Goal: Task Accomplishment & Management: Manage account settings

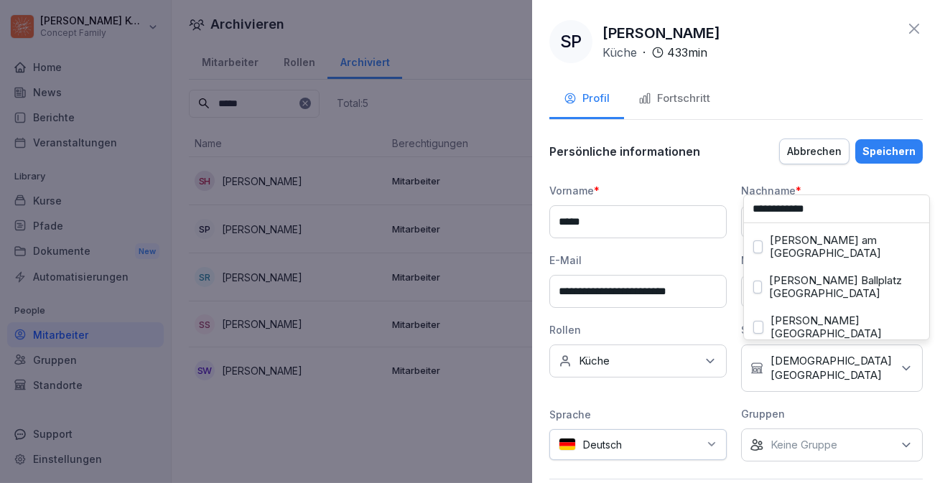
type input "**********"
click at [764, 321] on button "[PERSON_NAME] [GEOGRAPHIC_DATA]" at bounding box center [759, 327] width 10 height 13
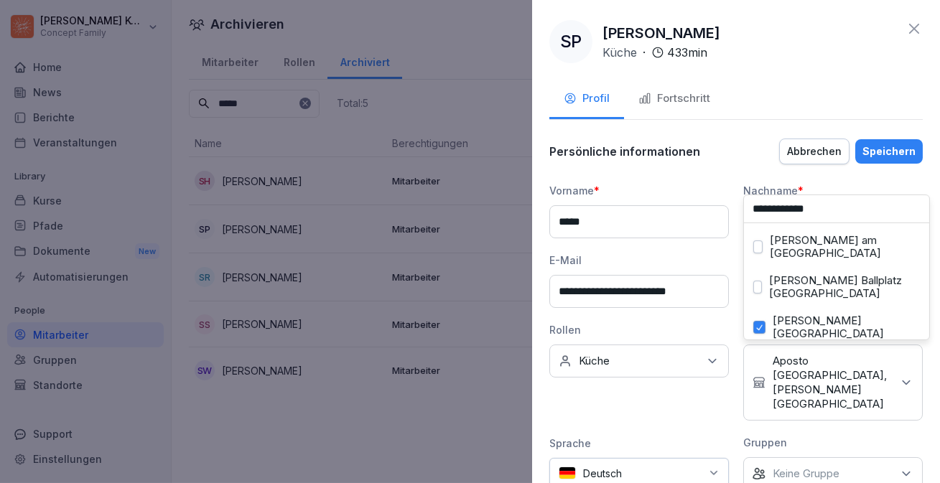
click at [889, 147] on div "Speichern" at bounding box center [889, 152] width 53 height 16
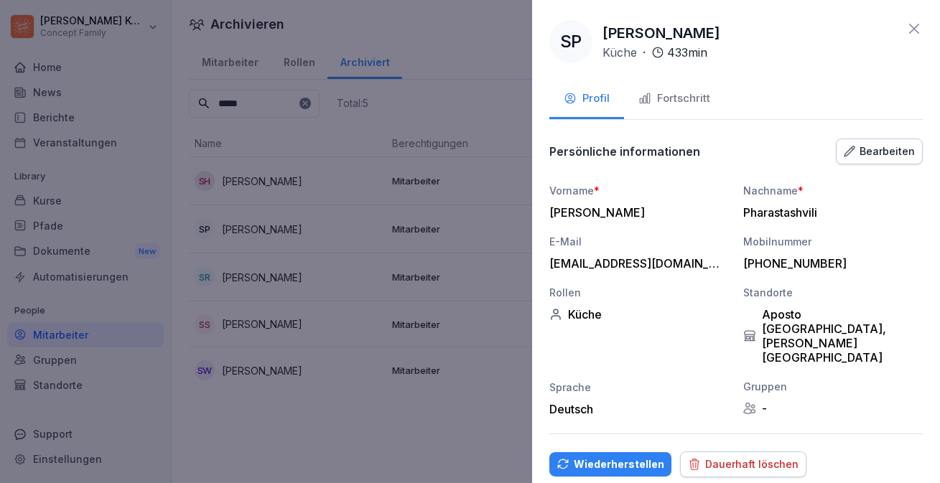
click at [879, 152] on div "Bearbeiten" at bounding box center [879, 152] width 71 height 16
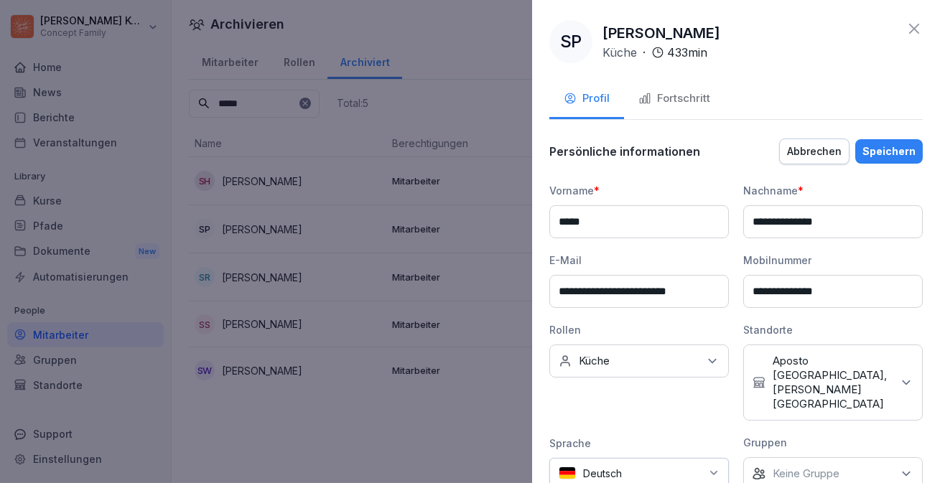
click at [802, 364] on p "Aposto [GEOGRAPHIC_DATA], [PERSON_NAME] [GEOGRAPHIC_DATA]" at bounding box center [832, 382] width 119 height 57
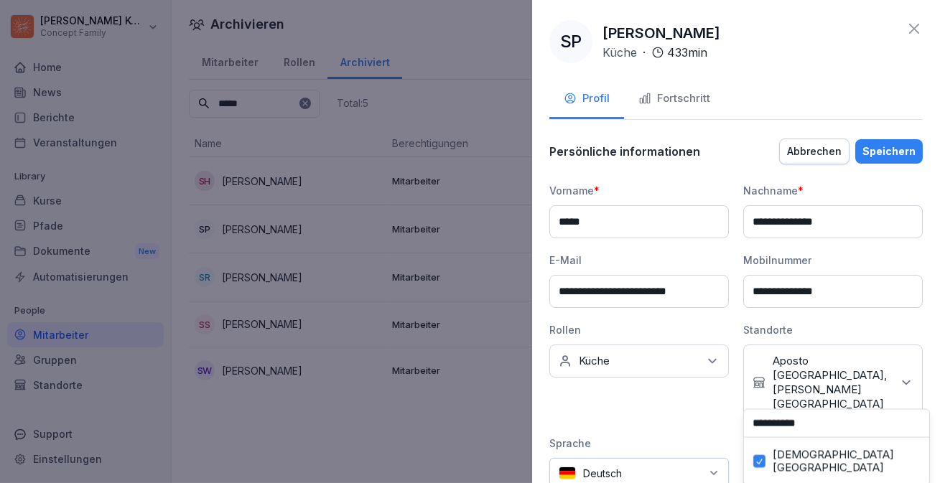
type input "**********"
click at [756, 458] on button "[DEMOGRAPHIC_DATA] [GEOGRAPHIC_DATA]" at bounding box center [760, 461] width 12 height 13
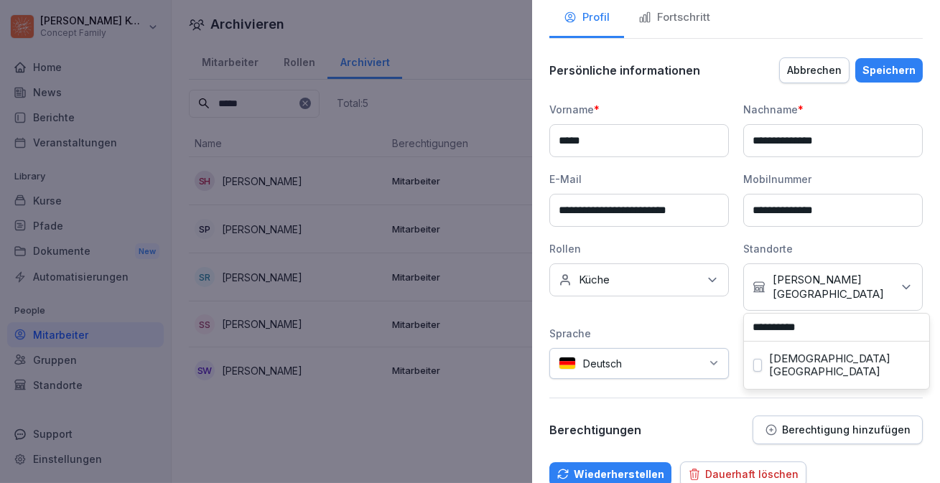
scroll to position [101, 0]
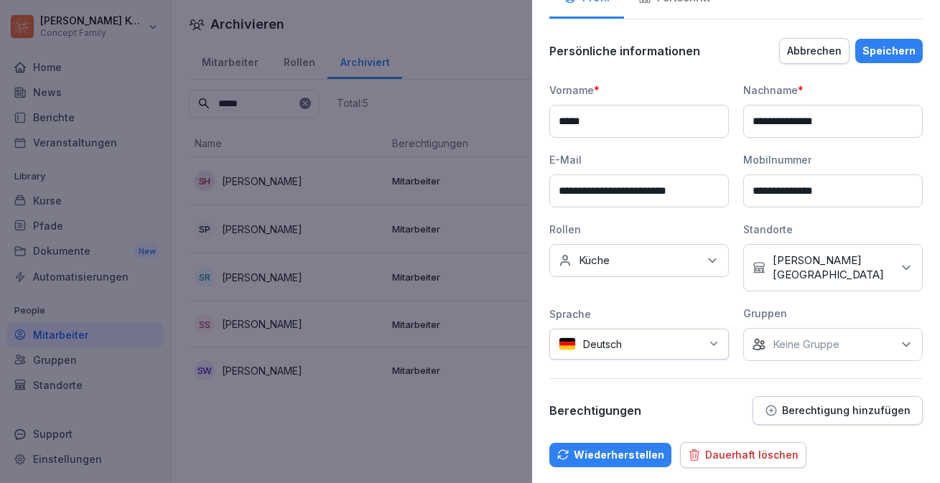
click at [887, 50] on div "Speichern" at bounding box center [889, 51] width 53 height 16
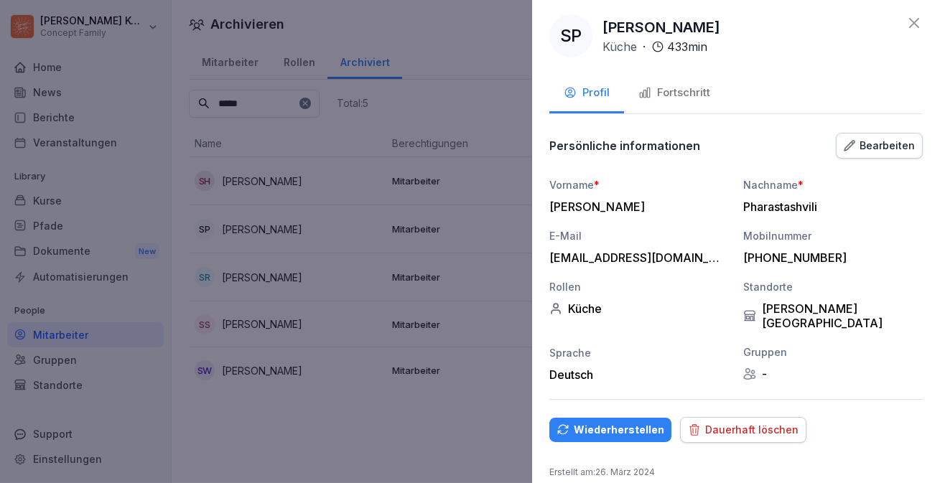
click at [636, 418] on button "Wiederherstellen" at bounding box center [611, 430] width 122 height 24
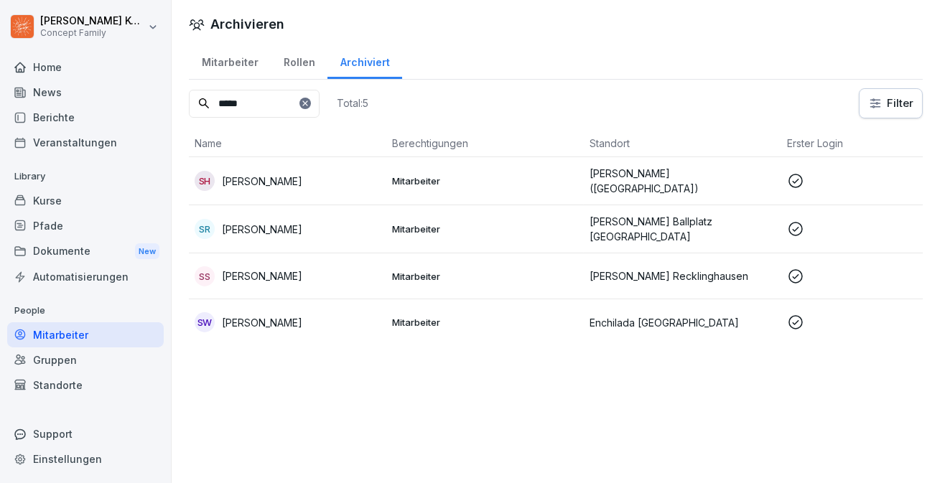
click at [230, 64] on div "Mitarbeiter" at bounding box center [230, 60] width 82 height 37
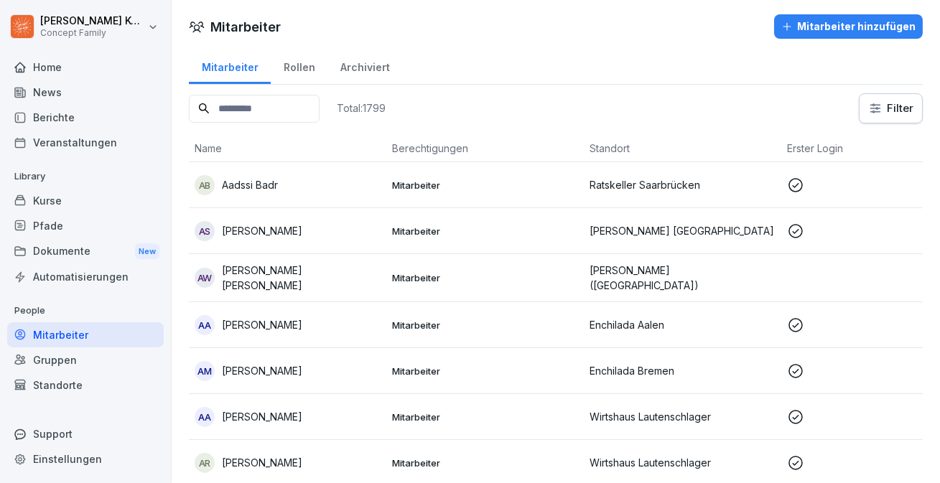
click at [271, 116] on input at bounding box center [254, 109] width 131 height 28
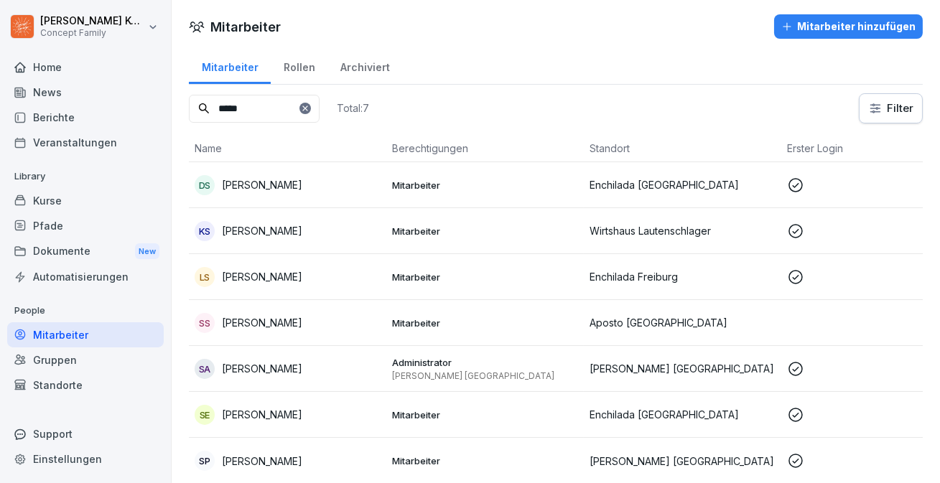
scroll to position [11, 0]
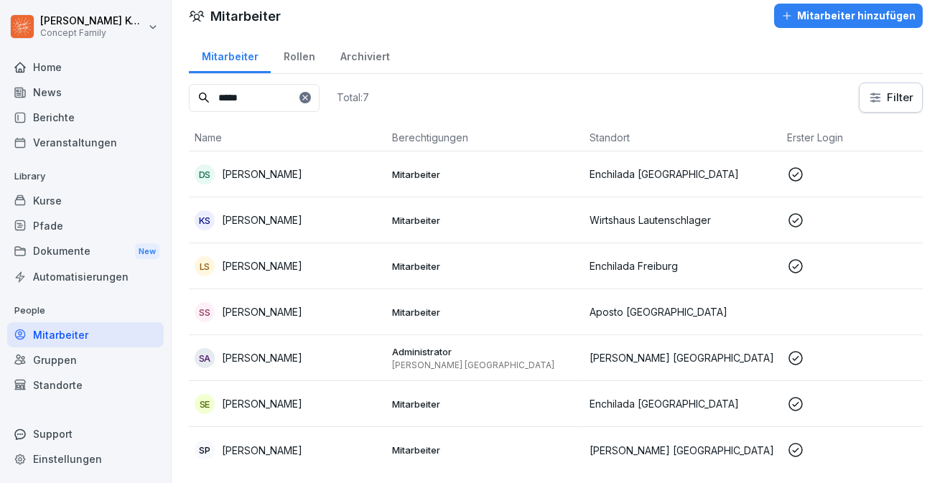
type input "*****"
click at [348, 450] on div "SP [PERSON_NAME]" at bounding box center [288, 450] width 186 height 20
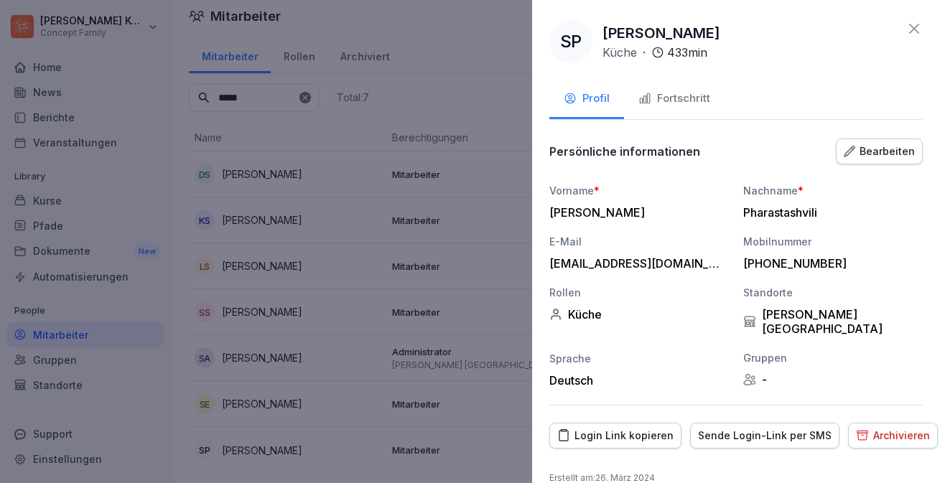
click at [682, 101] on div "Fortschritt" at bounding box center [675, 99] width 72 height 17
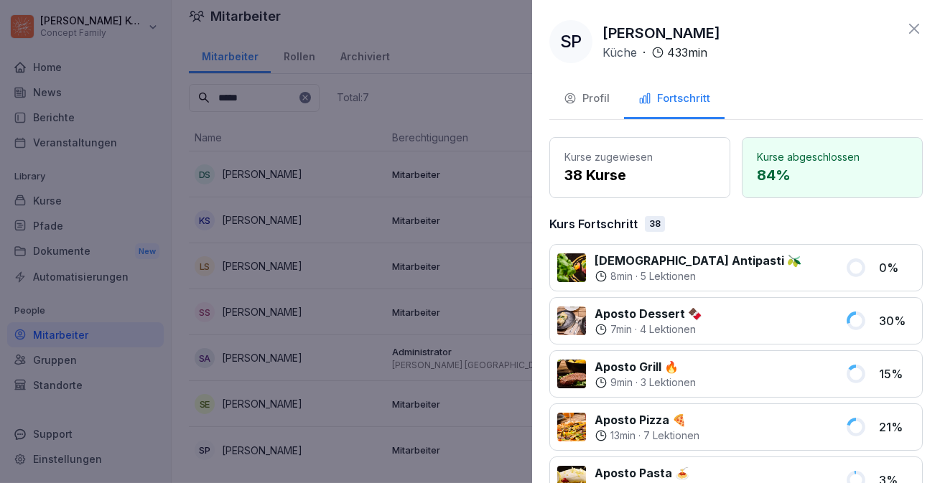
click at [591, 93] on div "Profil" at bounding box center [587, 99] width 46 height 17
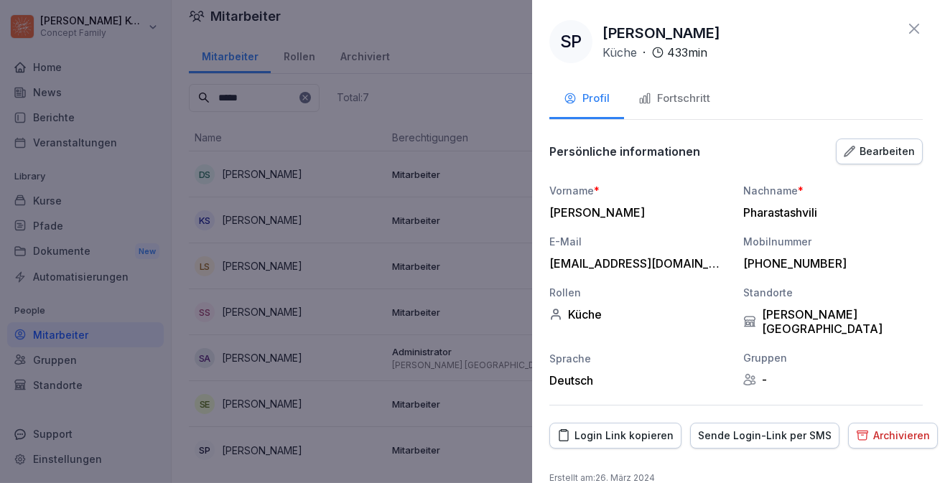
click at [689, 110] on button "Fortschritt" at bounding box center [674, 99] width 101 height 39
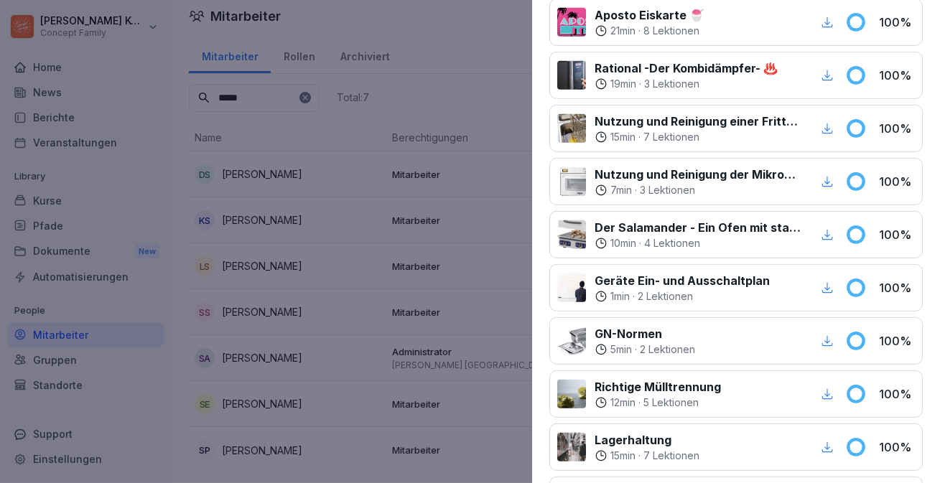
scroll to position [1297, 0]
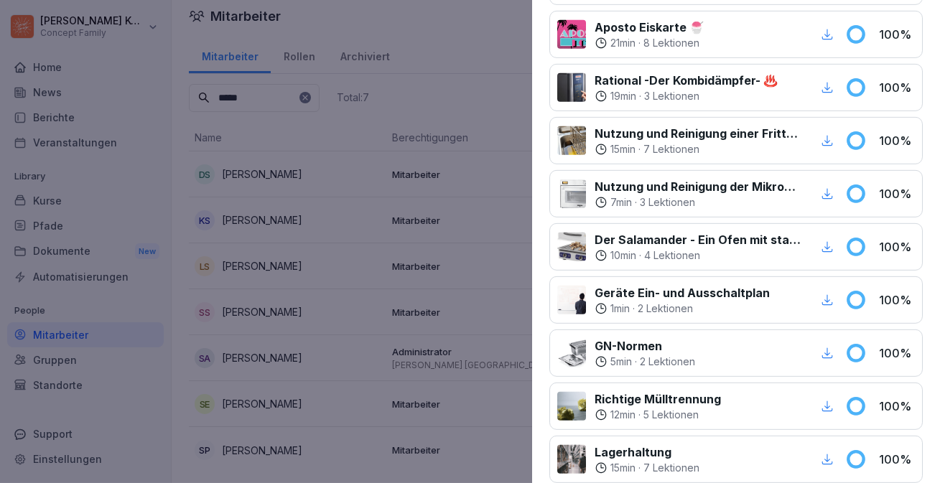
click at [75, 190] on div at bounding box center [470, 241] width 940 height 483
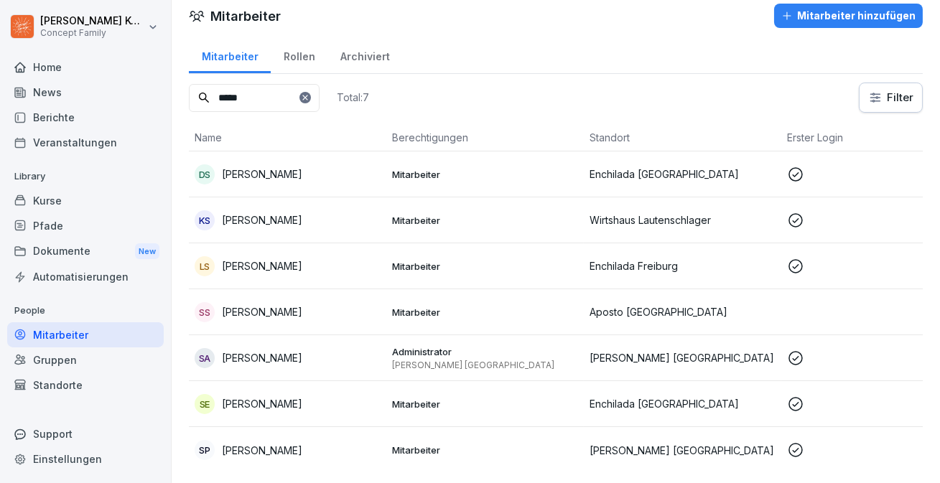
click at [46, 225] on div "Pfade" at bounding box center [85, 225] width 157 height 25
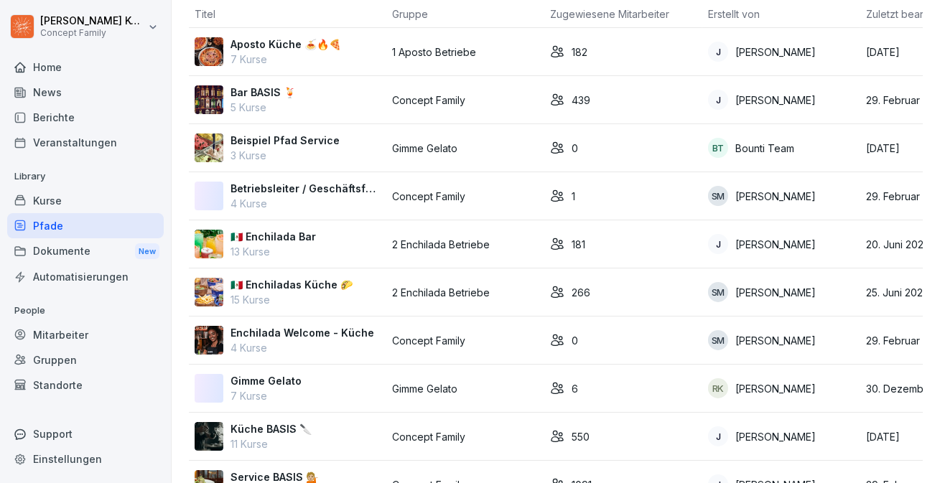
click at [353, 57] on div "Aposto Küche 🍝🔥🍕 7 Kurse" at bounding box center [288, 52] width 186 height 30
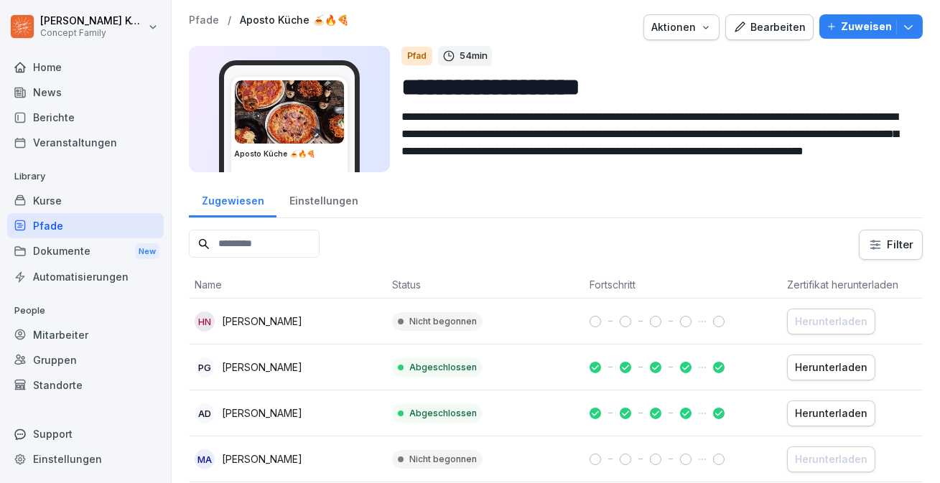
click at [292, 239] on input at bounding box center [254, 244] width 131 height 28
type input "*****"
click at [282, 318] on p "[PERSON_NAME]" at bounding box center [262, 321] width 80 height 15
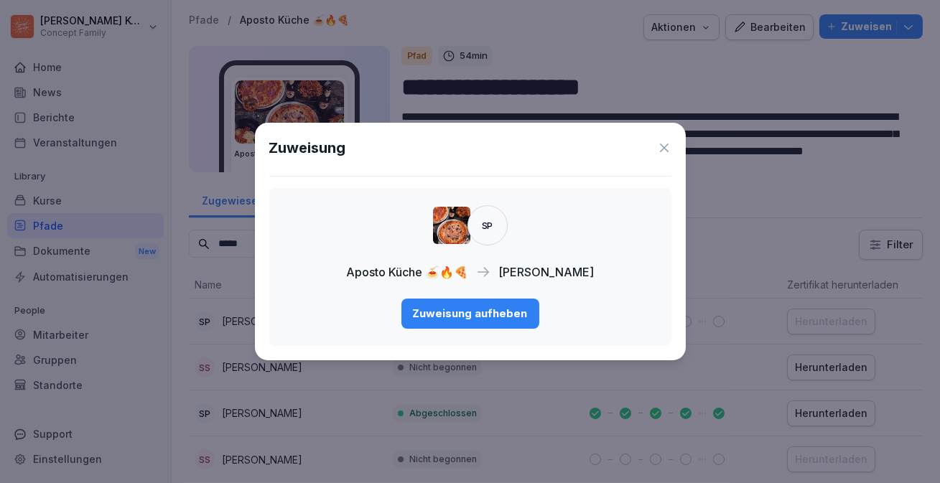
click at [453, 312] on div "Zuweisung aufheben" at bounding box center [470, 314] width 115 height 16
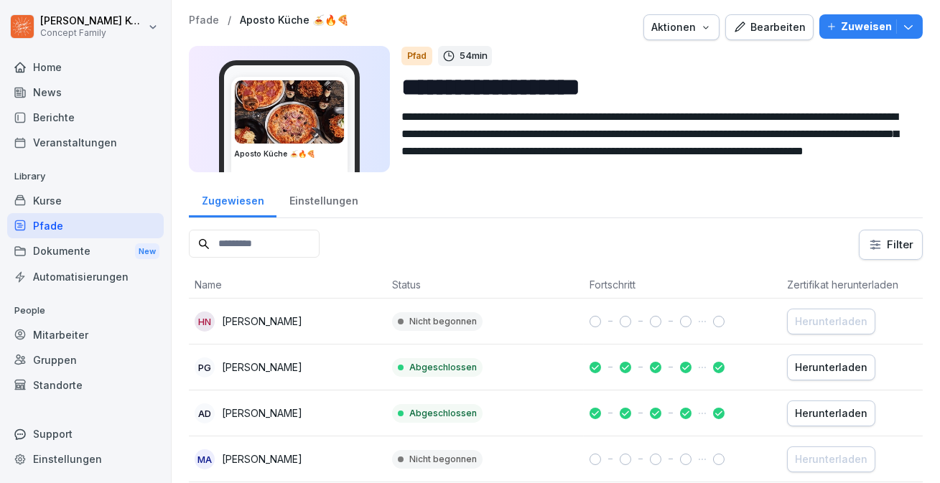
click at [274, 248] on input at bounding box center [254, 244] width 131 height 28
type input "*****"
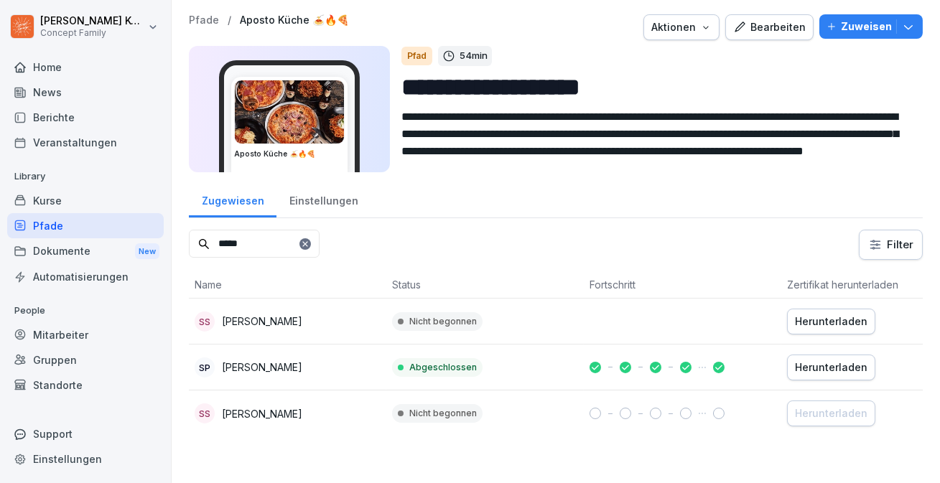
click at [302, 368] on p "[PERSON_NAME]" at bounding box center [262, 367] width 80 height 15
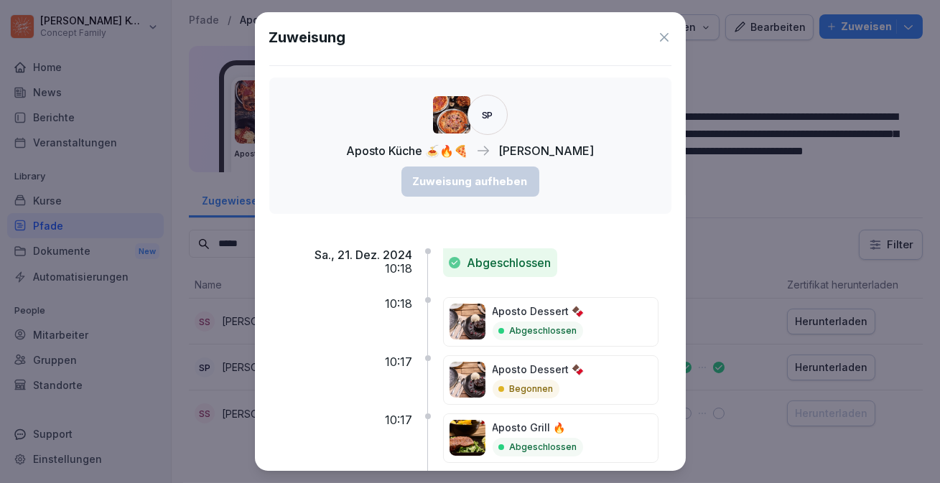
click at [662, 42] on icon at bounding box center [664, 37] width 14 height 14
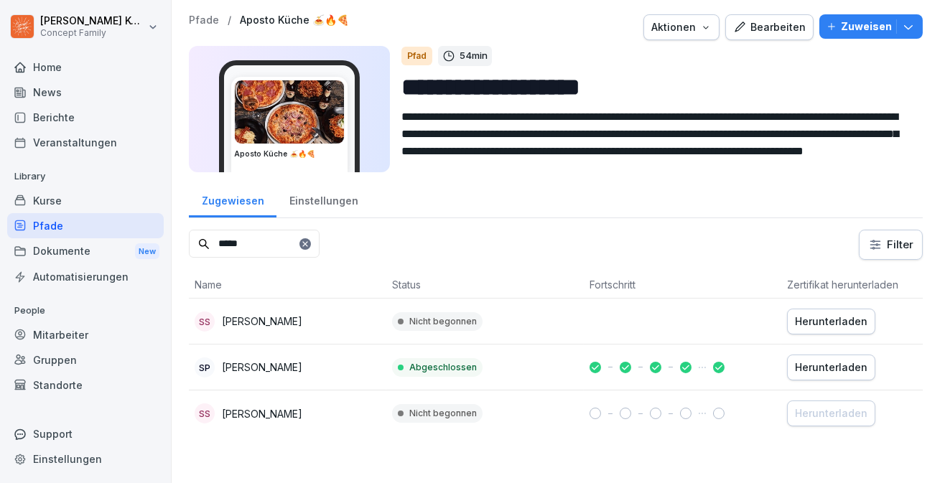
click at [53, 227] on div "Pfade" at bounding box center [85, 225] width 157 height 25
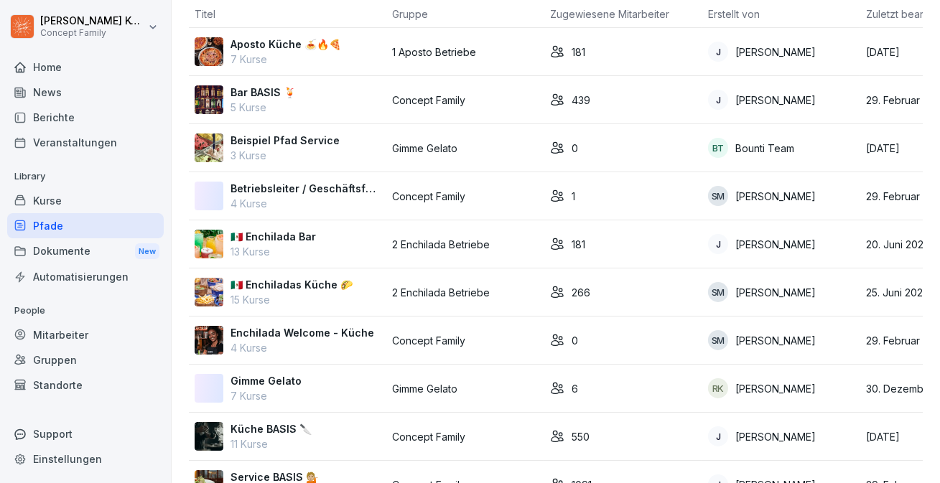
click at [62, 197] on div "Kurse" at bounding box center [85, 200] width 157 height 25
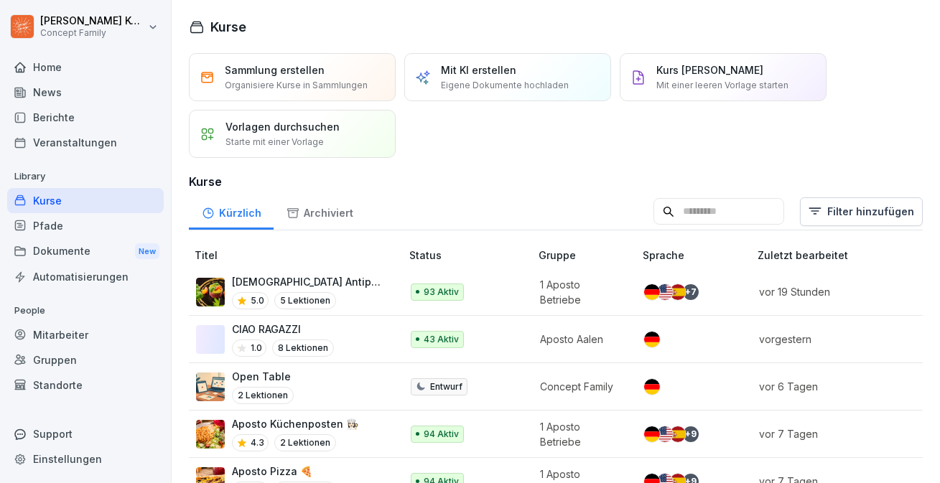
click at [68, 329] on div "Mitarbeiter" at bounding box center [85, 335] width 157 height 25
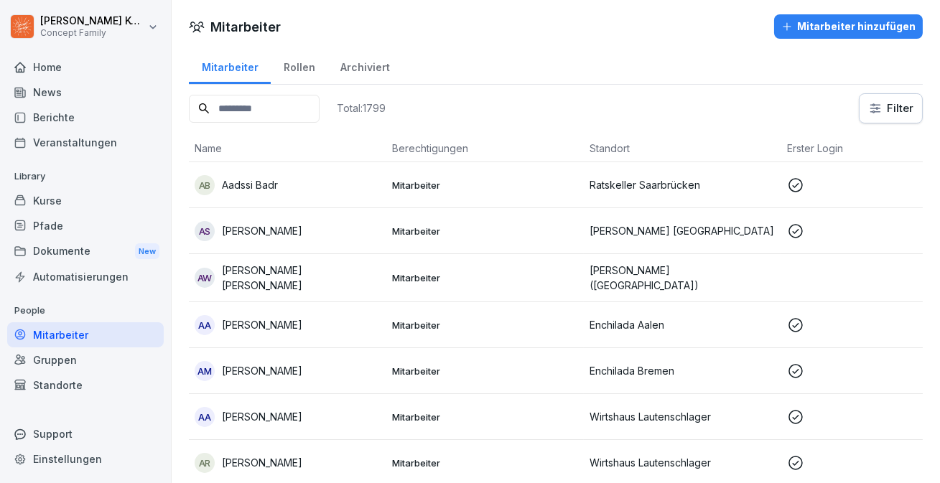
click at [281, 113] on input at bounding box center [254, 109] width 131 height 28
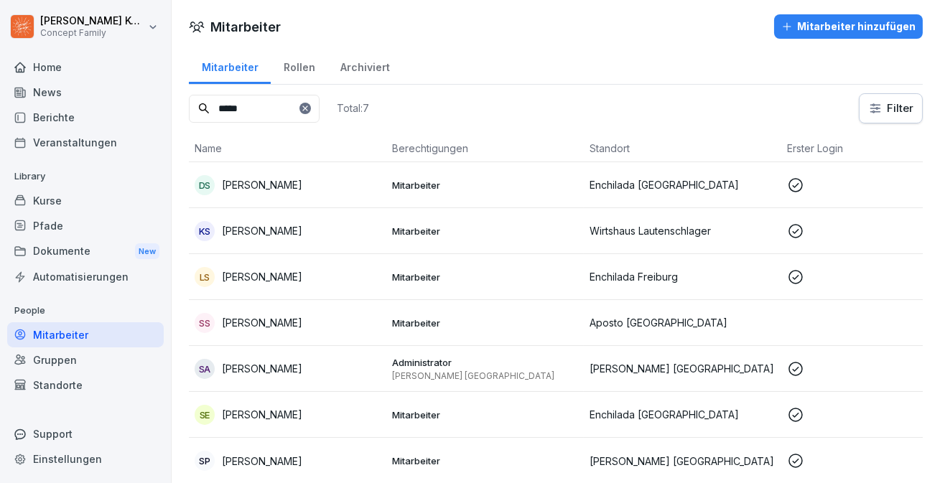
type input "*****"
click at [313, 448] on td "SP [PERSON_NAME]" at bounding box center [288, 461] width 198 height 46
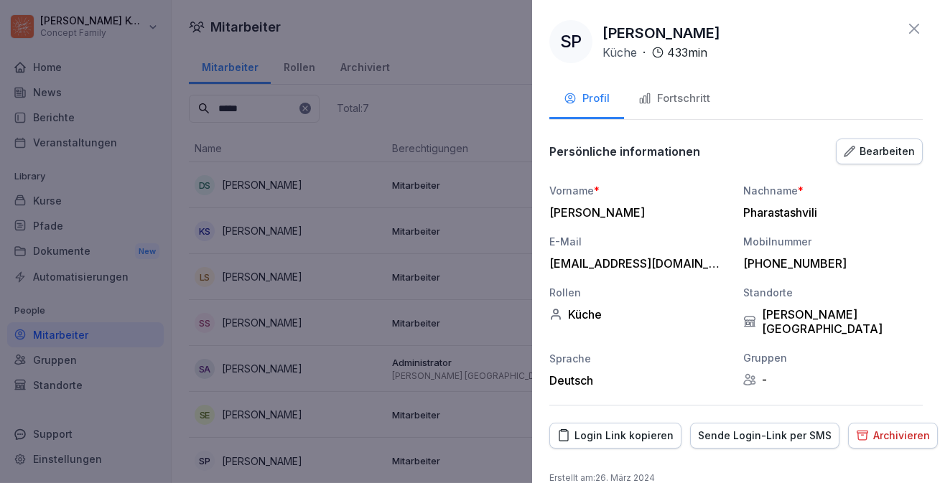
click at [695, 102] on div "Fortschritt" at bounding box center [675, 99] width 72 height 17
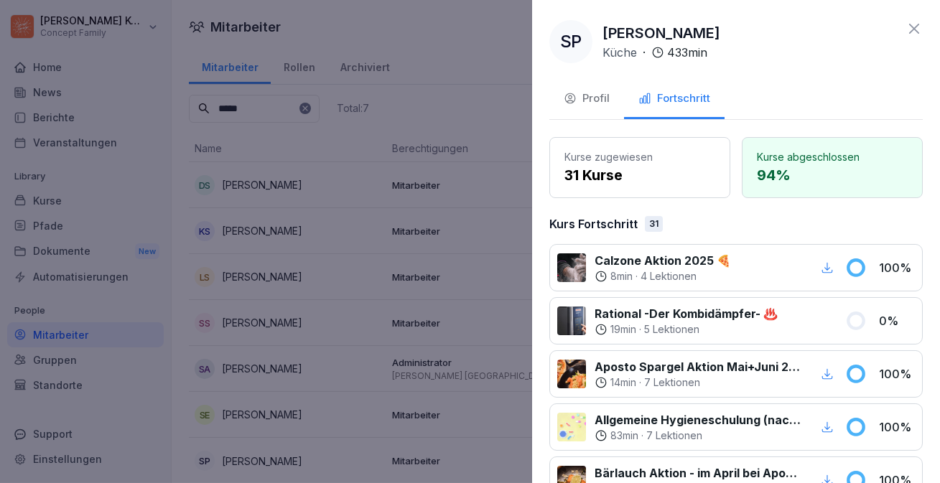
click at [603, 108] on button "Profil" at bounding box center [587, 99] width 75 height 39
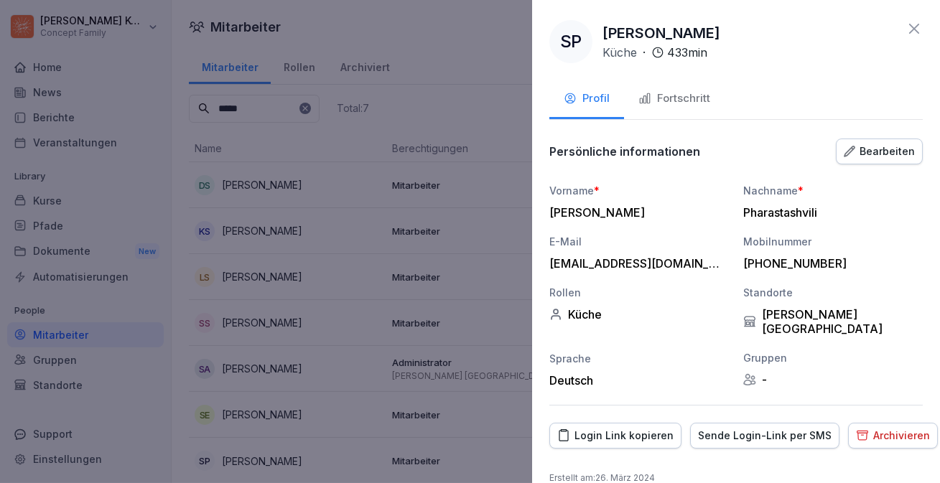
click at [922, 24] on icon at bounding box center [914, 28] width 17 height 17
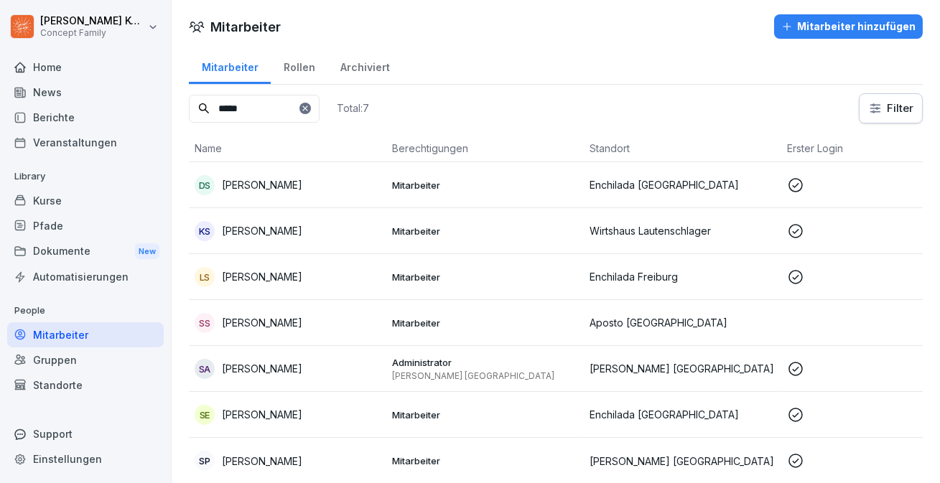
scroll to position [11, 0]
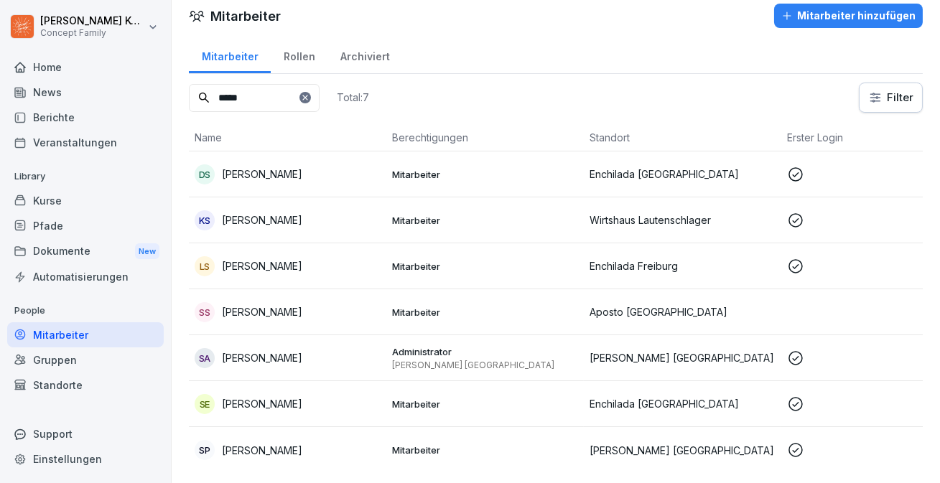
click at [310, 99] on icon at bounding box center [305, 97] width 9 height 9
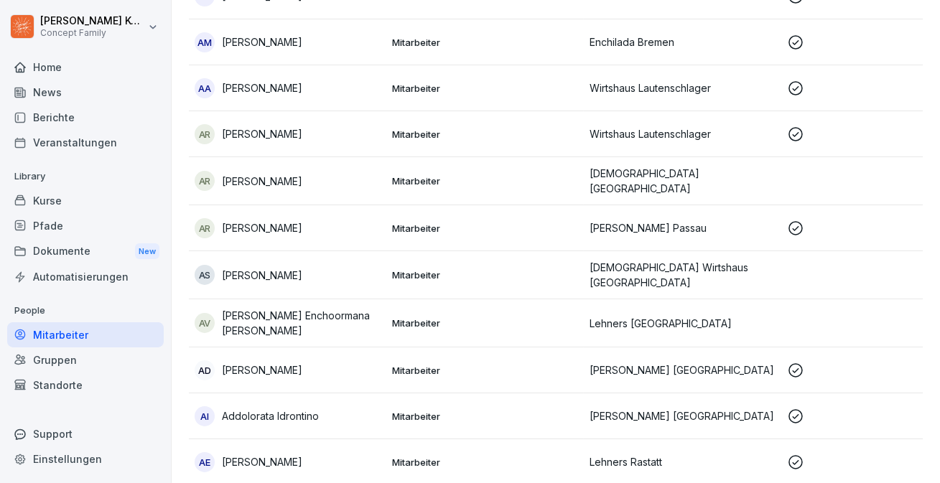
scroll to position [328, 0]
click at [648, 366] on p "[PERSON_NAME] [GEOGRAPHIC_DATA]" at bounding box center [683, 371] width 186 height 15
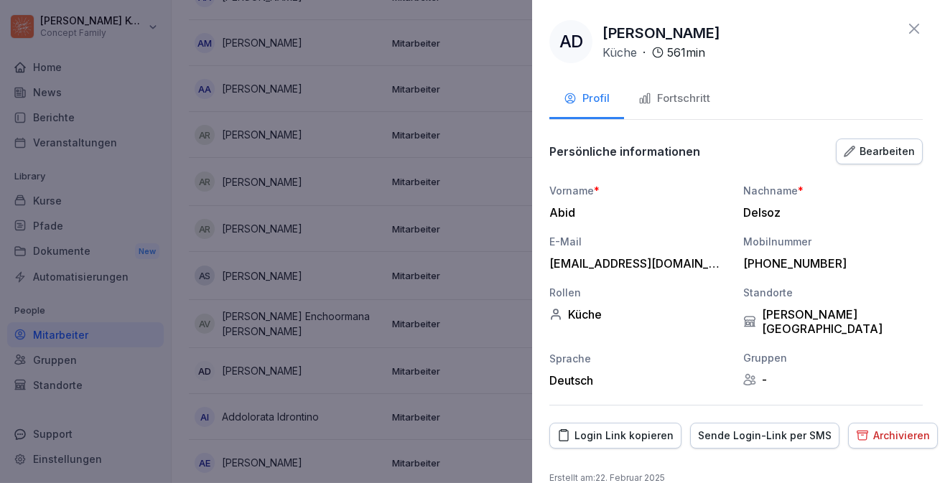
click at [697, 98] on div "Fortschritt" at bounding box center [675, 99] width 72 height 17
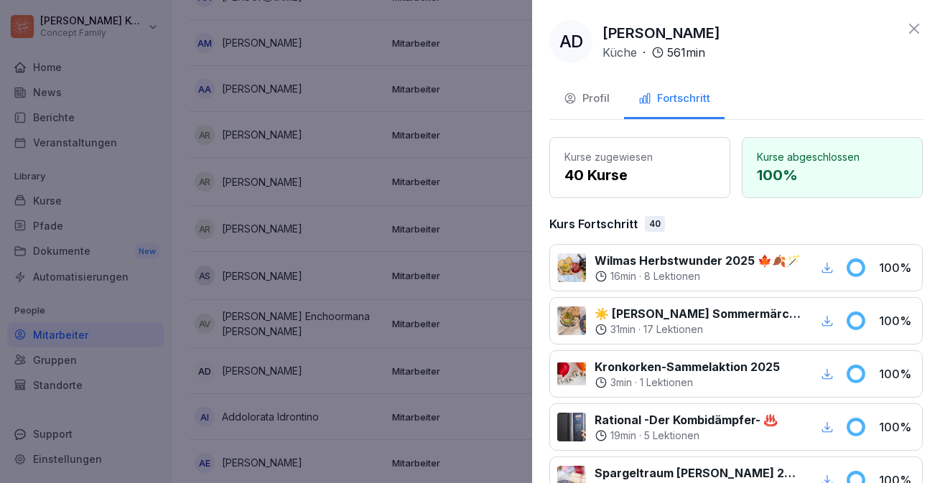
click at [920, 32] on icon at bounding box center [914, 28] width 17 height 17
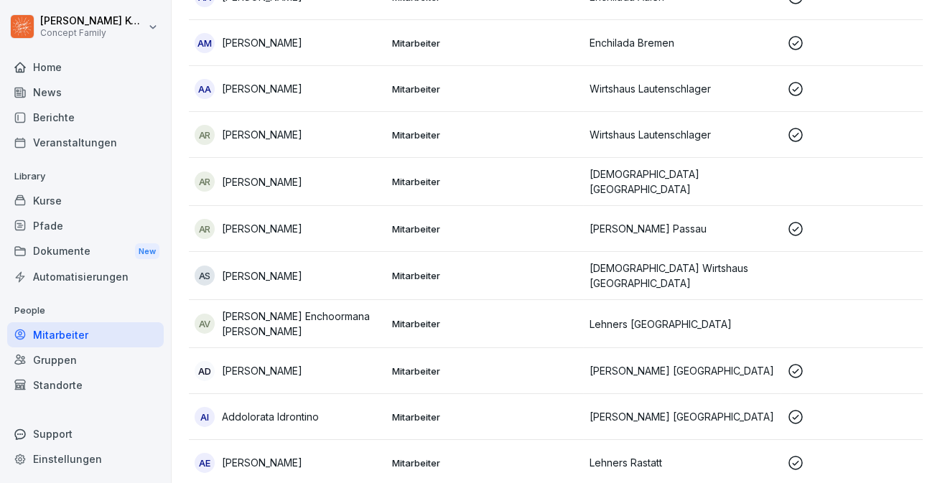
scroll to position [0, 0]
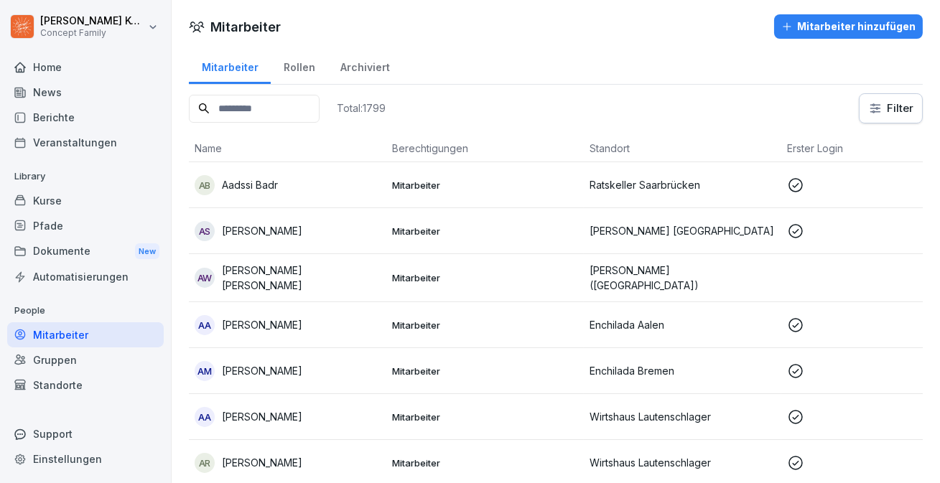
drag, startPoint x: 259, startPoint y: 98, endPoint x: 259, endPoint y: 84, distance: 14.4
click at [259, 98] on input at bounding box center [254, 109] width 131 height 28
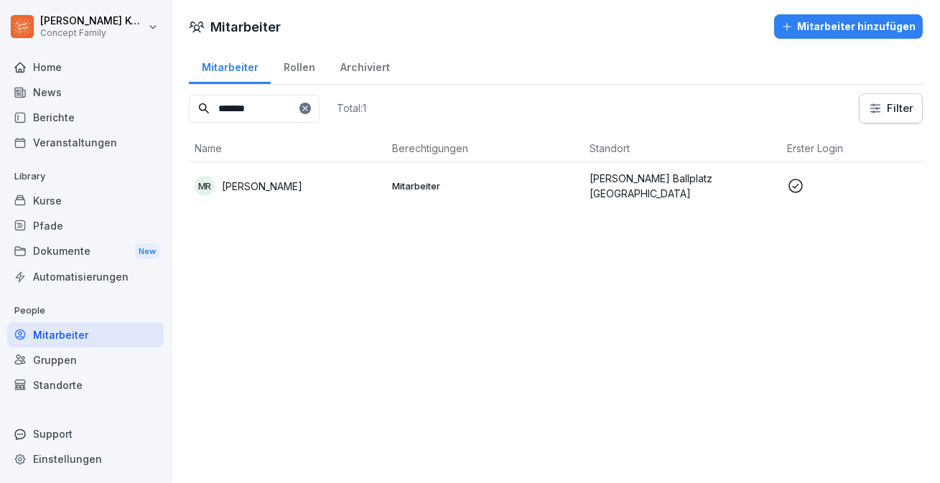
type input "*******"
click at [307, 184] on div "MR Massimo Reimuth" at bounding box center [288, 186] width 186 height 20
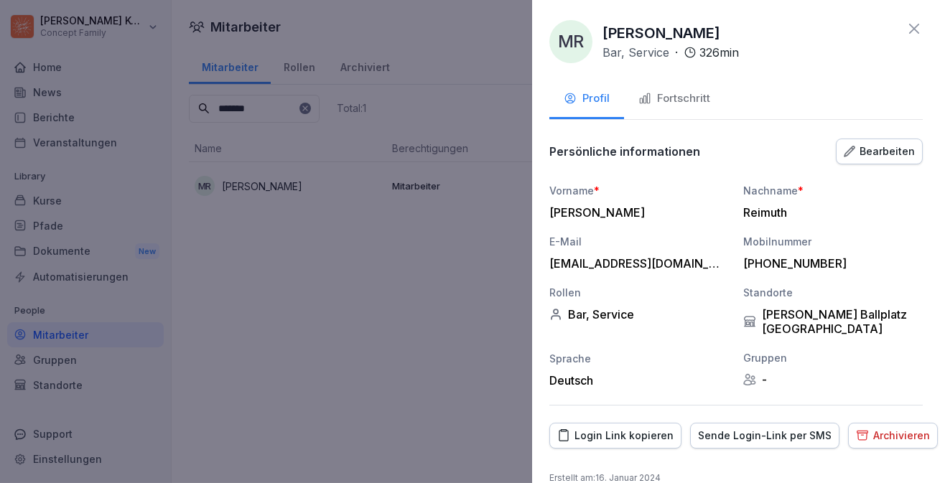
click at [696, 103] on div "Fortschritt" at bounding box center [675, 99] width 72 height 17
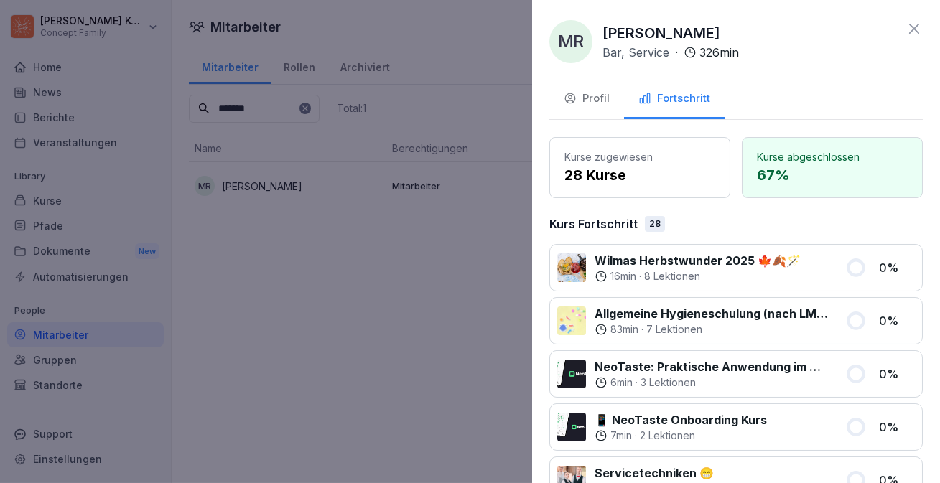
click at [598, 101] on div "Profil" at bounding box center [587, 99] width 46 height 17
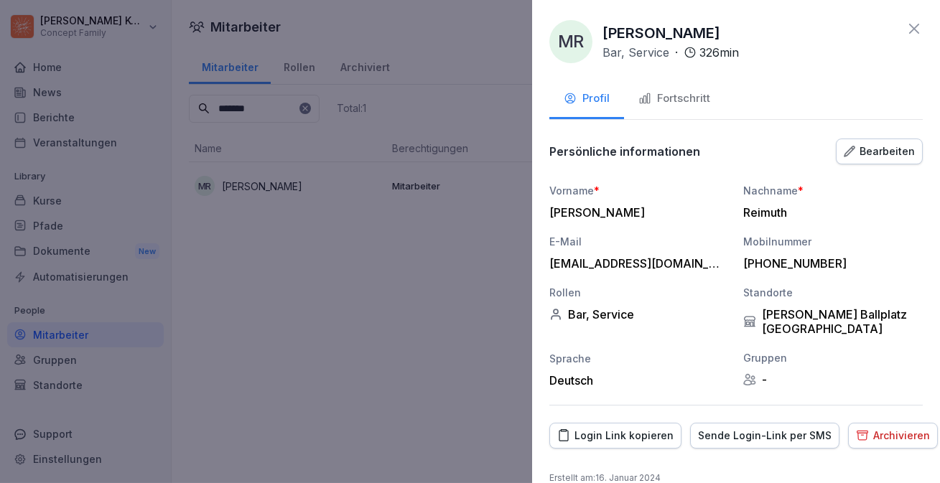
click at [884, 431] on div "Archivieren" at bounding box center [893, 436] width 74 height 16
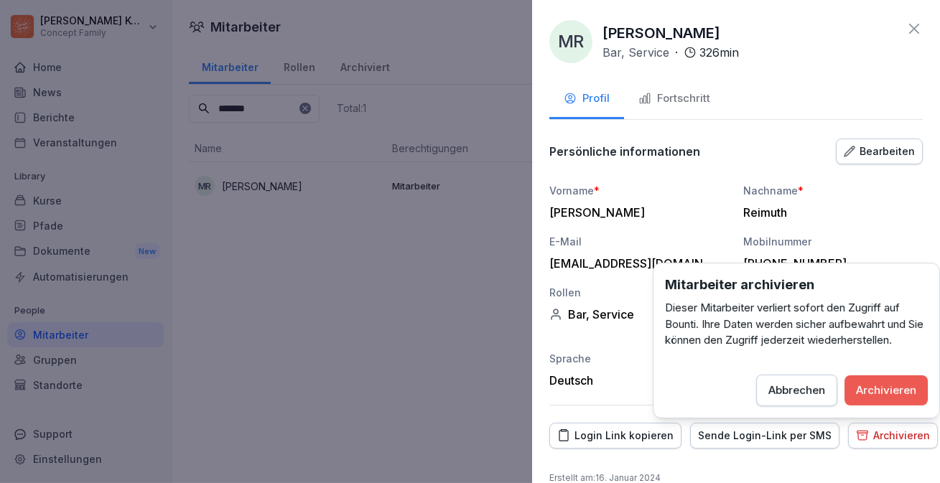
click at [886, 378] on button "Archivieren" at bounding box center [886, 390] width 83 height 30
